Goal: Task Accomplishment & Management: Manage account settings

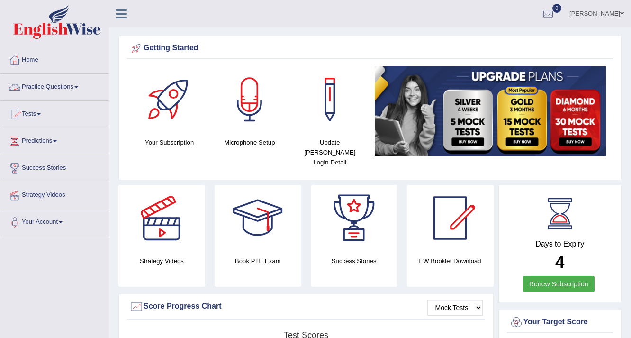
click at [57, 91] on link "Practice Questions" at bounding box center [54, 86] width 108 height 24
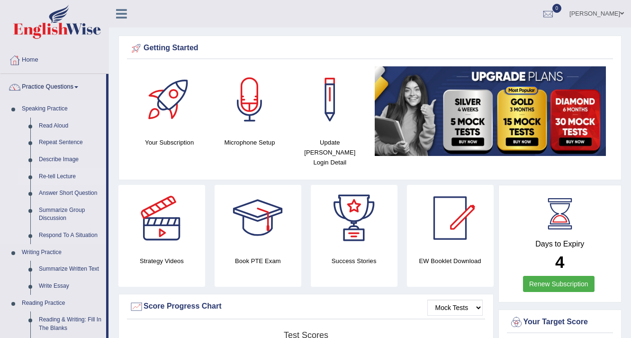
click at [66, 174] on link "Re-tell Lecture" at bounding box center [71, 176] width 72 height 17
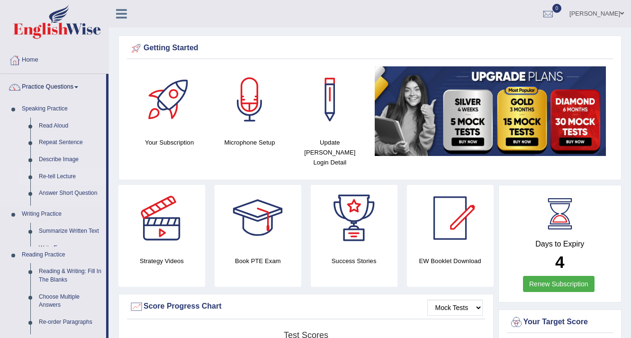
click at [66, 174] on ul "Speaking Practice Read Aloud Repeat Sentence Describe Image Re-tell Lecture Ans…" at bounding box center [53, 275] width 106 height 350
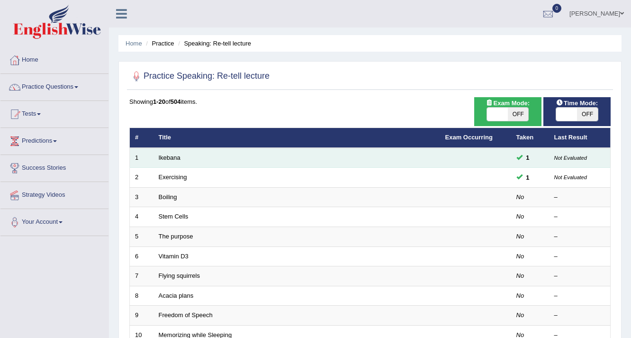
click at [185, 157] on td "Ikebana" at bounding box center [297, 158] width 287 height 20
click at [177, 155] on link "Ikebana" at bounding box center [170, 157] width 22 height 7
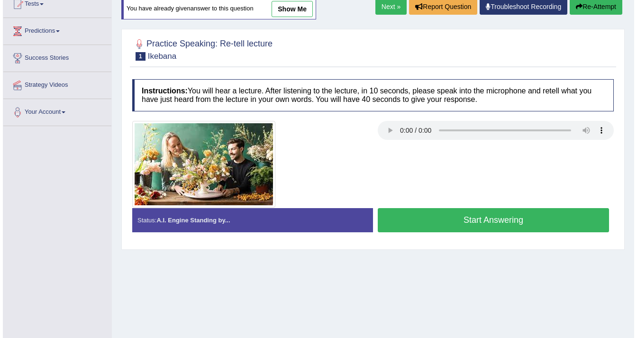
scroll to position [126, 0]
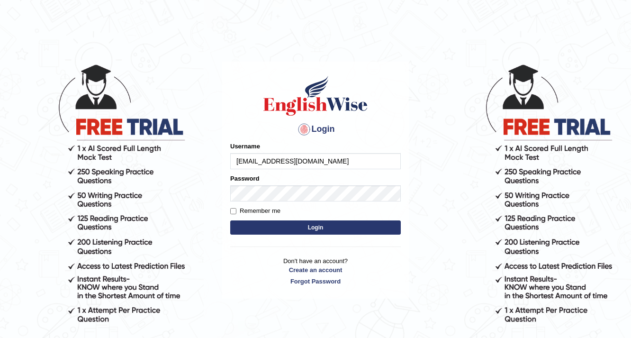
type input "[EMAIL_ADDRESS][DOMAIN_NAME]"
click at [230, 220] on button "Login" at bounding box center [315, 227] width 171 height 14
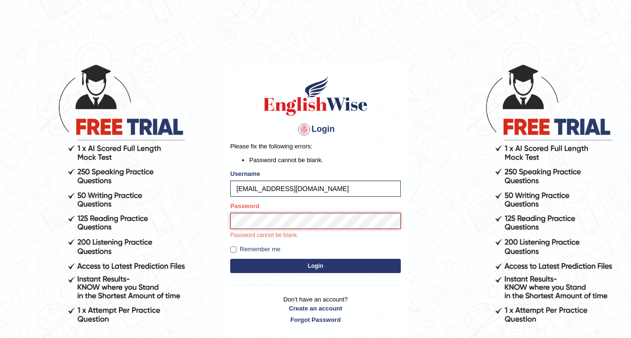
click at [230, 259] on button "Login" at bounding box center [315, 266] width 171 height 14
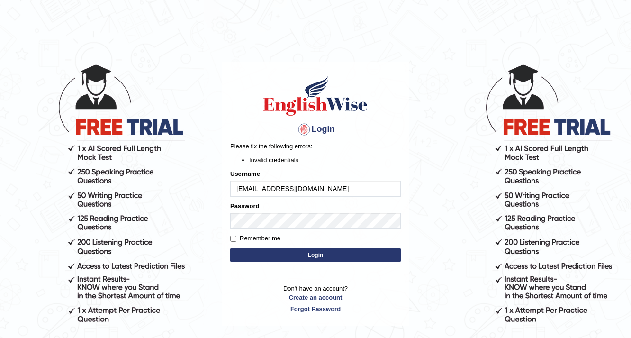
click at [230, 248] on button "Login" at bounding box center [315, 255] width 171 height 14
click at [330, 241] on div "Remember me" at bounding box center [315, 238] width 171 height 9
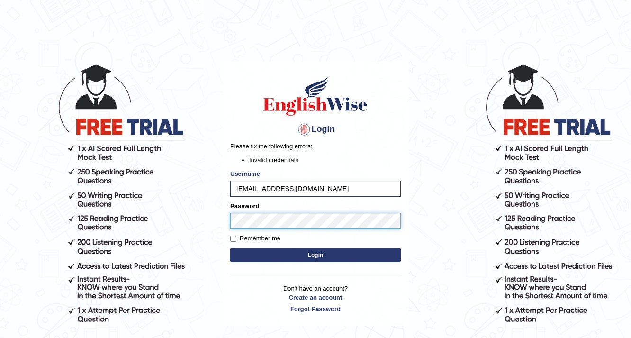
click at [230, 248] on button "Login" at bounding box center [315, 255] width 171 height 14
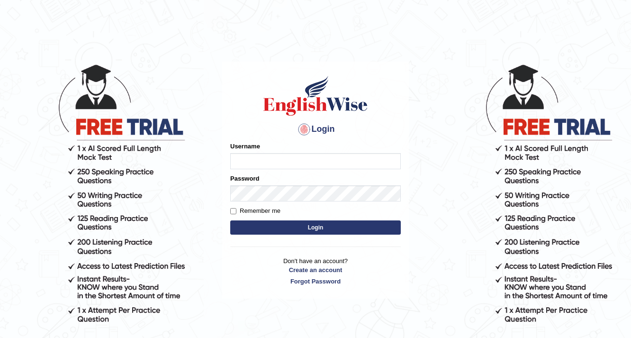
type input "N"
type input "[EMAIL_ADDRESS][DOMAIN_NAME]"
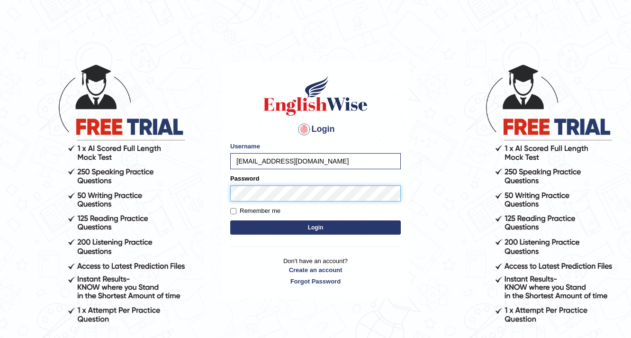
click at [230, 220] on button "Login" at bounding box center [315, 227] width 171 height 14
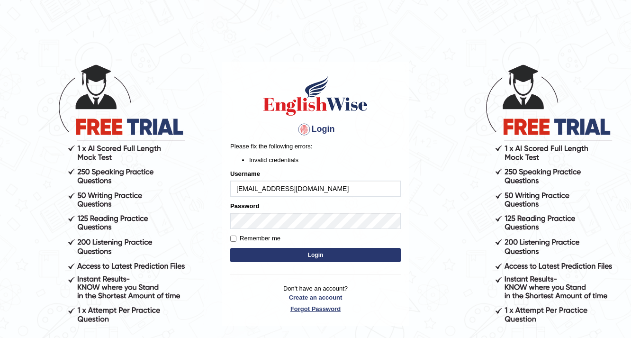
click at [332, 309] on link "Forgot Password" at bounding box center [315, 308] width 171 height 9
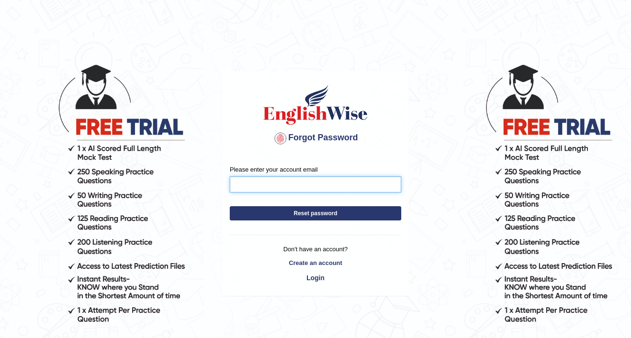
click at [303, 183] on input "Please enter your account email" at bounding box center [316, 184] width 172 height 16
click at [230, 206] on button "Reset password" at bounding box center [316, 213] width 172 height 14
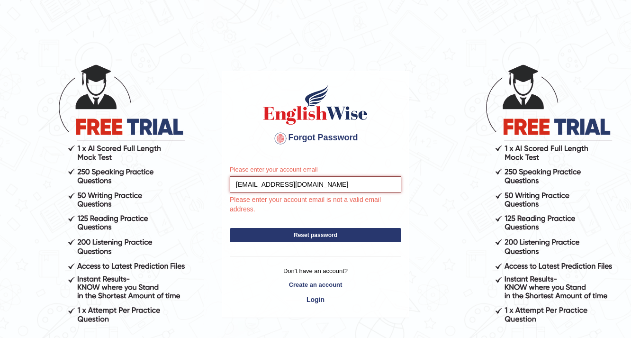
type input "[EMAIL_ADDRESS][DOMAIN_NAME]"
click at [230, 228] on button "Reset password" at bounding box center [316, 235] width 172 height 14
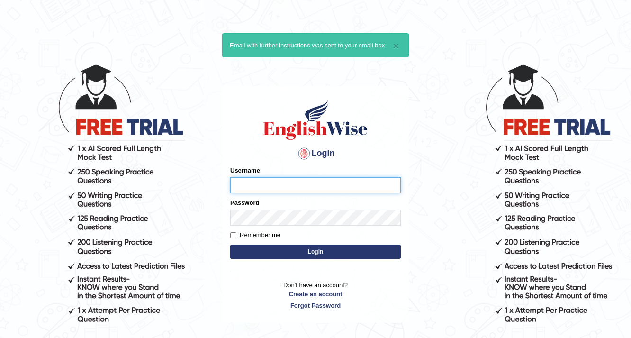
click at [335, 185] on input "Username" at bounding box center [315, 185] width 171 height 16
type input "[EMAIL_ADDRESS][DOMAIN_NAME]"
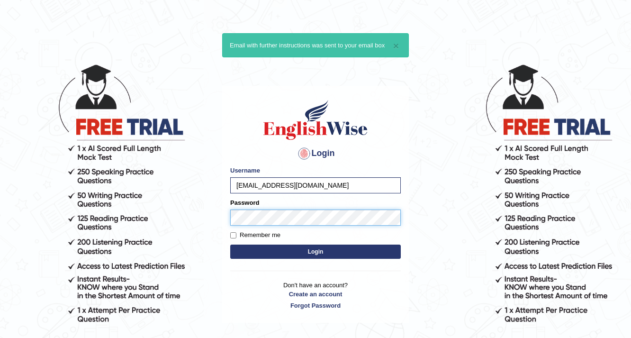
click at [230, 245] on button "Login" at bounding box center [315, 252] width 171 height 14
